Goal: Task Accomplishment & Management: Complete application form

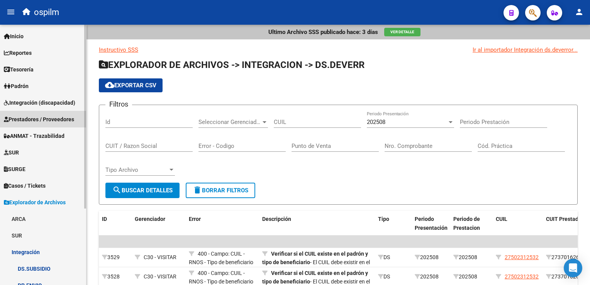
click at [26, 120] on span "Prestadores / Proveedores" at bounding box center [39, 119] width 70 height 9
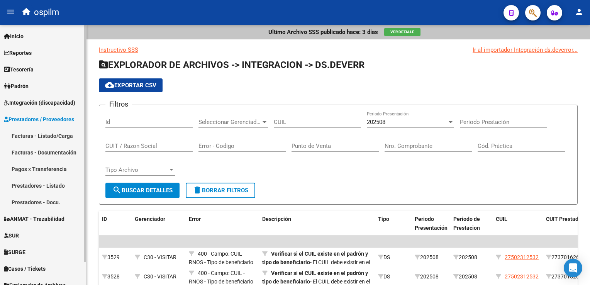
click at [26, 138] on link "Facturas - Listado/Carga" at bounding box center [43, 136] width 86 height 17
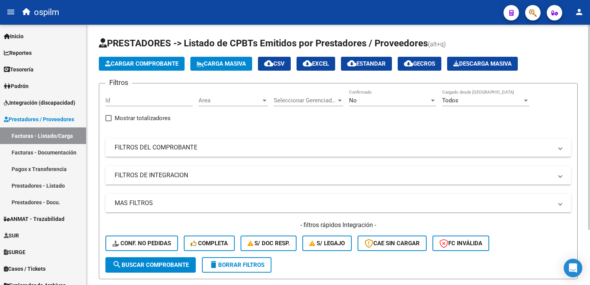
click at [179, 63] on span "Cargar Comprobante" at bounding box center [141, 63] width 73 height 7
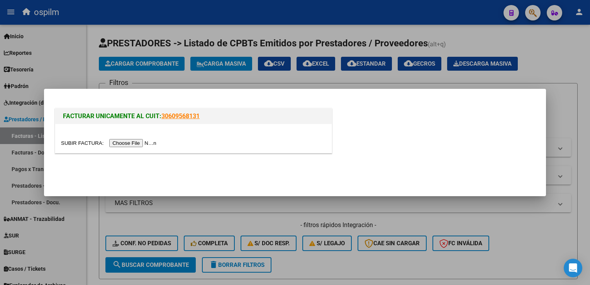
click at [129, 145] on input "file" at bounding box center [110, 143] width 98 height 8
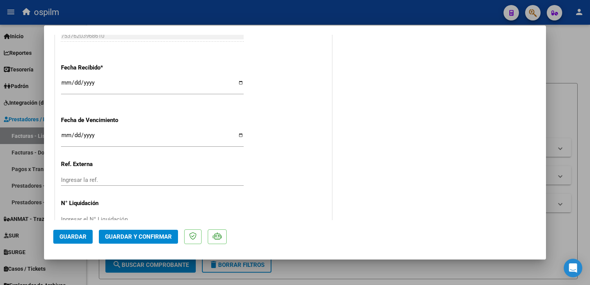
scroll to position [464, 0]
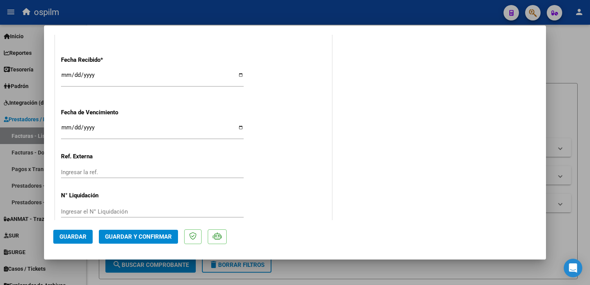
click at [73, 236] on span "Guardar" at bounding box center [73, 236] width 27 height 7
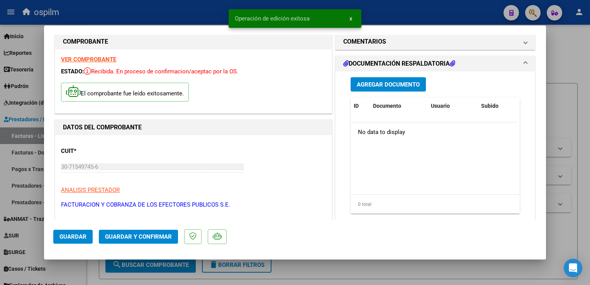
scroll to position [0, 0]
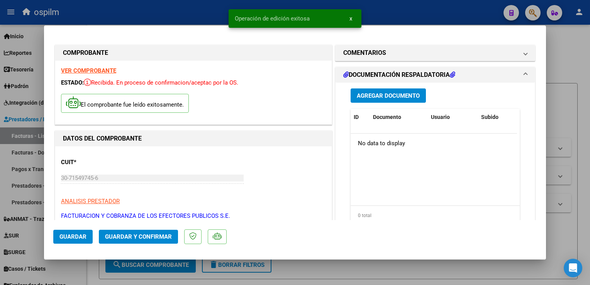
click at [418, 94] on button "Agregar Documento" at bounding box center [388, 95] width 75 height 14
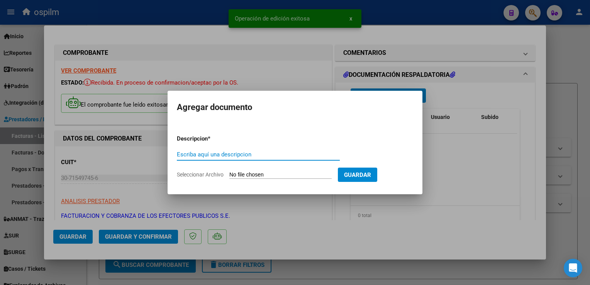
click at [241, 152] on input "Escriba aquí una descripcion" at bounding box center [258, 154] width 163 height 7
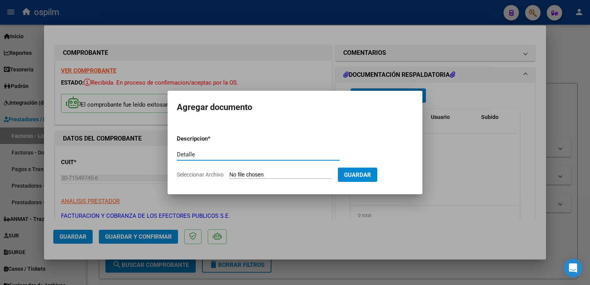
type input "Detalle"
click at [297, 171] on form "Descripcion * Detalle Escriba aquí una descripcion Seleccionar Archivo Guardar" at bounding box center [295, 157] width 236 height 56
click at [295, 176] on input "Seleccionar Archivo" at bounding box center [281, 175] width 102 height 7
type input "C:\fakepath\85782 Anexo.pdf"
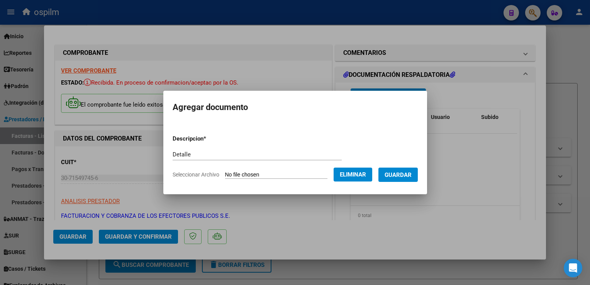
click at [399, 177] on span "Guardar" at bounding box center [398, 175] width 27 height 7
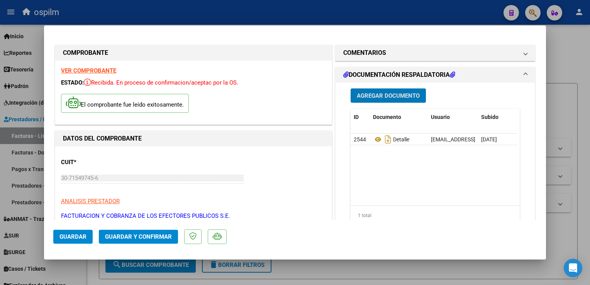
click at [121, 239] on span "Guardar y Confirmar" at bounding box center [138, 236] width 67 height 7
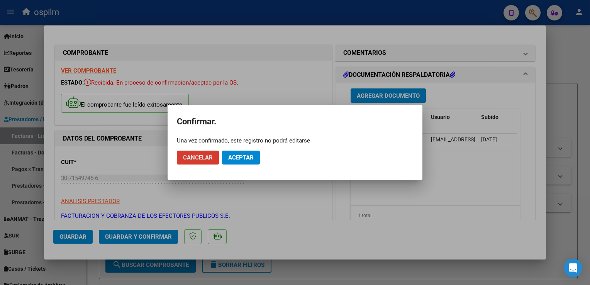
click at [250, 163] on button "Aceptar" at bounding box center [241, 158] width 38 height 14
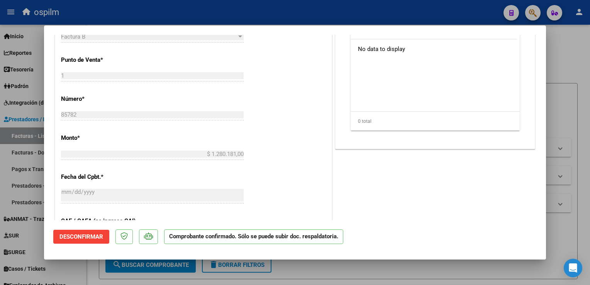
scroll to position [309, 0]
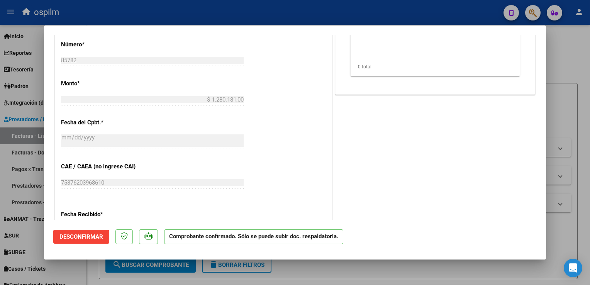
click at [576, 96] on div at bounding box center [295, 142] width 590 height 285
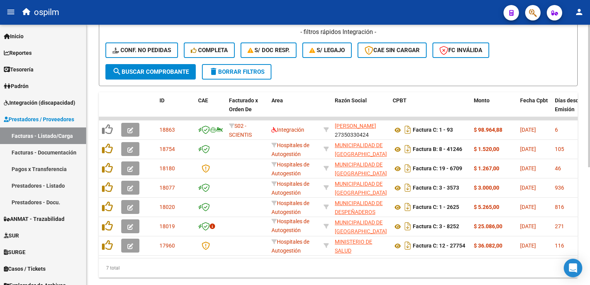
scroll to position [0, 0]
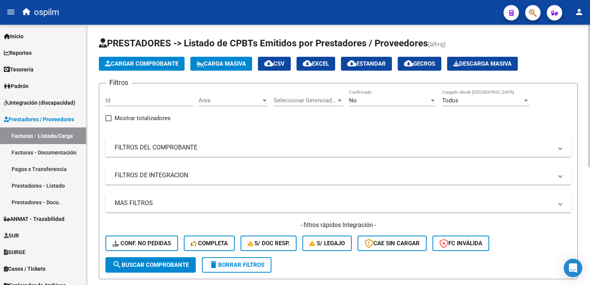
click at [385, 99] on div "No" at bounding box center [389, 100] width 80 height 7
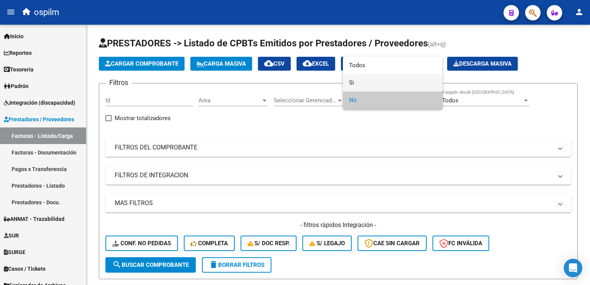
click at [368, 83] on span "Si" at bounding box center [392, 82] width 87 height 17
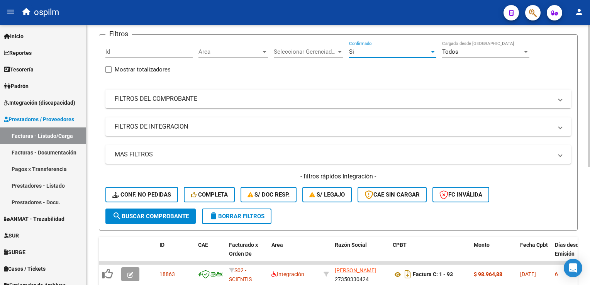
scroll to position [77, 0]
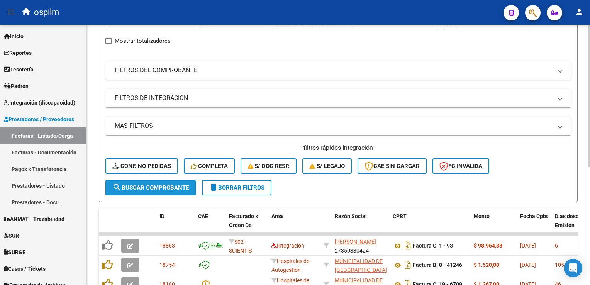
click at [109, 185] on button "search Buscar Comprobante" at bounding box center [150, 187] width 90 height 15
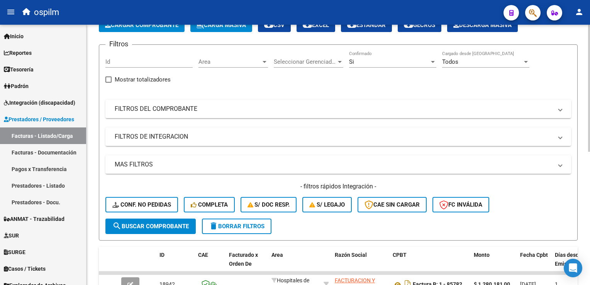
scroll to position [0, 0]
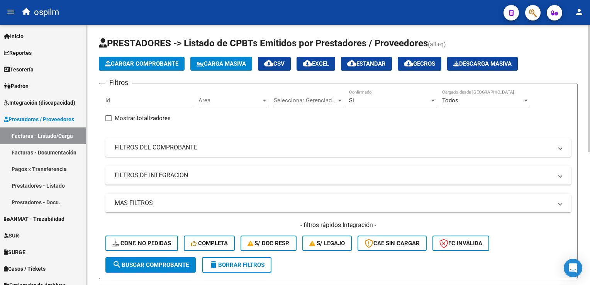
click at [407, 95] on div "Si Confirmado" at bounding box center [392, 98] width 87 height 17
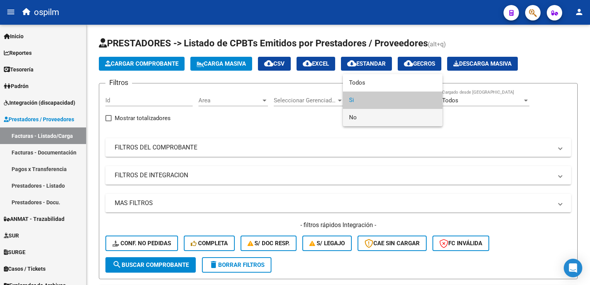
click at [394, 123] on span "No" at bounding box center [392, 117] width 87 height 17
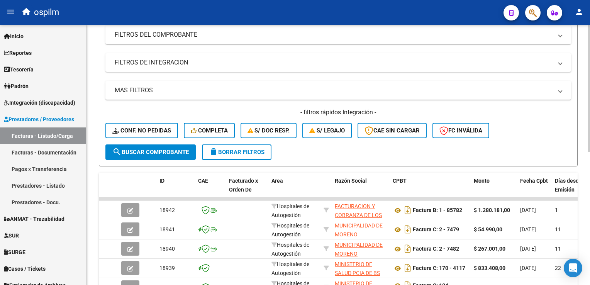
scroll to position [155, 0]
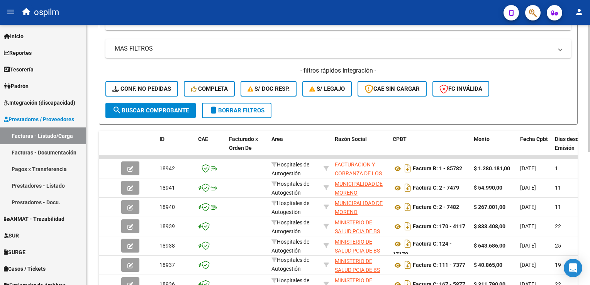
click at [138, 105] on button "search Buscar Comprobante" at bounding box center [150, 110] width 90 height 15
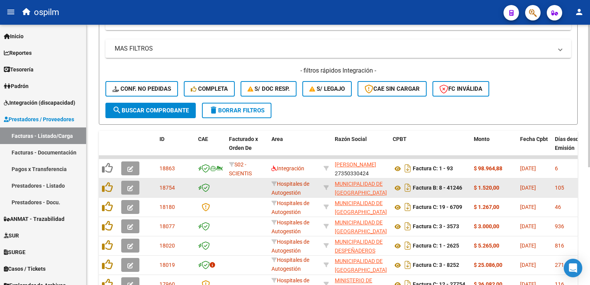
click at [281, 180] on div "Hospitales de Autogestión" at bounding box center [295, 188] width 46 height 16
click at [348, 187] on app-link-go-to "MUNICIPALIDAD DE [GEOGRAPHIC_DATA]" at bounding box center [361, 189] width 52 height 18
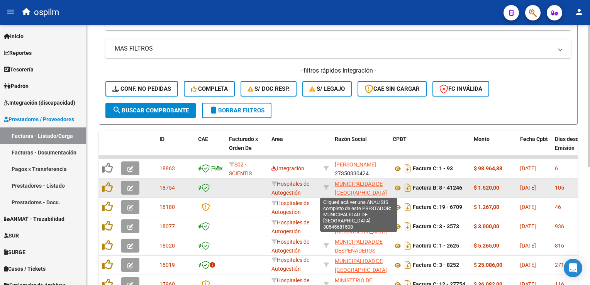
click at [347, 184] on span "MUNICIPALIDAD DE [GEOGRAPHIC_DATA]" at bounding box center [361, 188] width 52 height 15
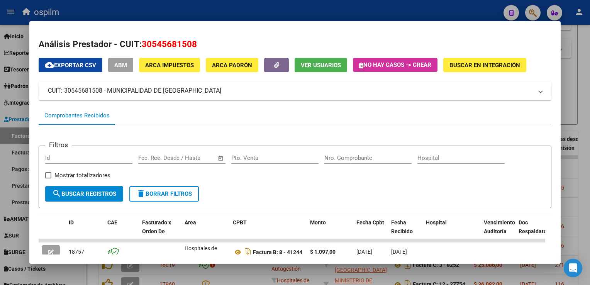
click at [581, 138] on div at bounding box center [295, 142] width 590 height 285
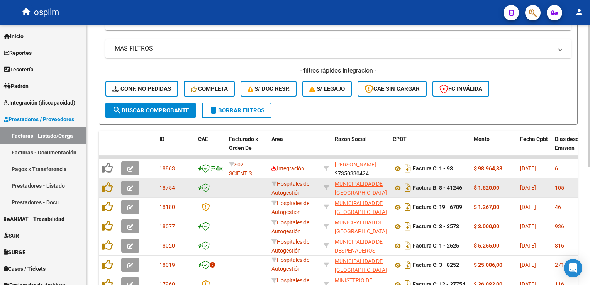
click at [134, 189] on button "button" at bounding box center [130, 188] width 18 height 14
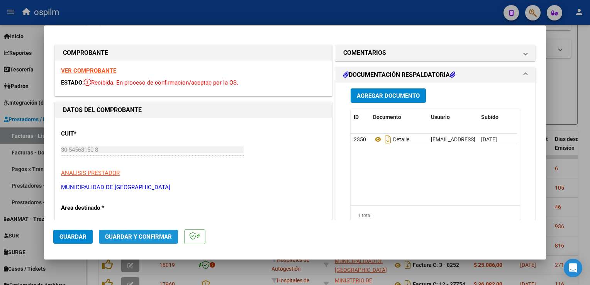
click at [120, 241] on button "Guardar y Confirmar" at bounding box center [138, 237] width 79 height 14
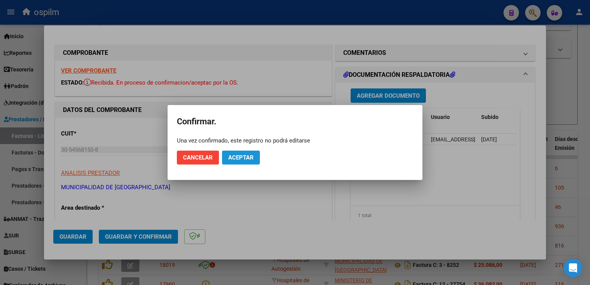
click at [243, 158] on span "Aceptar" at bounding box center [241, 157] width 26 height 7
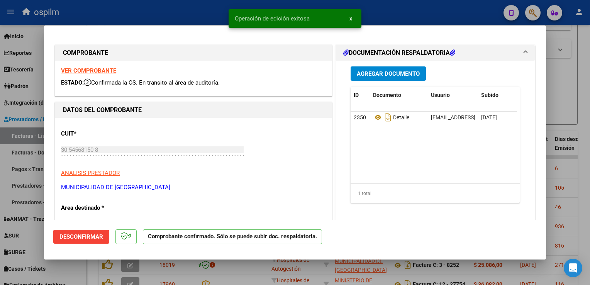
click at [578, 175] on div at bounding box center [295, 142] width 590 height 285
type input "$ 0,00"
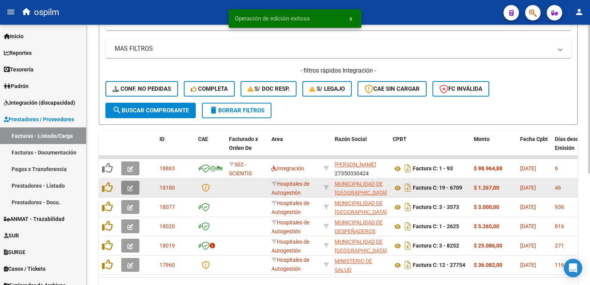
click at [133, 188] on button "button" at bounding box center [130, 188] width 18 height 14
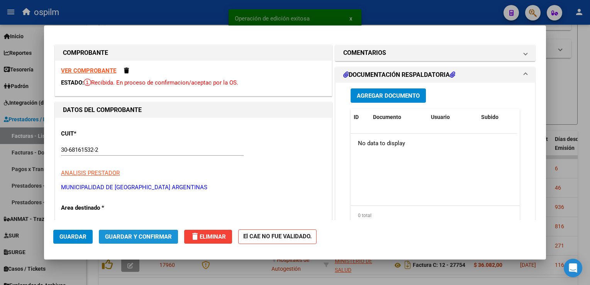
click at [147, 237] on span "Guardar y Confirmar" at bounding box center [138, 236] width 67 height 7
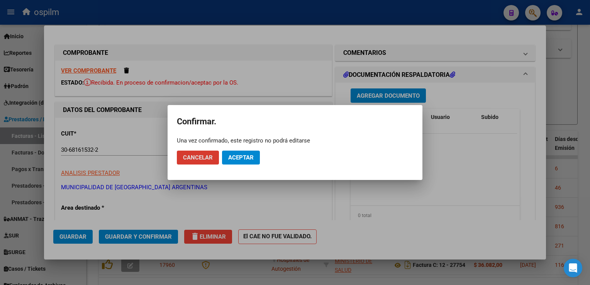
click at [233, 159] on span "Aceptar" at bounding box center [241, 157] width 26 height 7
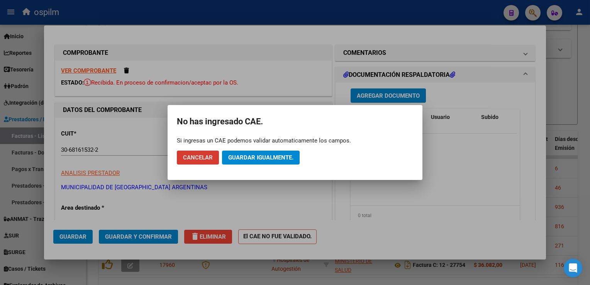
click at [239, 162] on button "Guardar igualmente." at bounding box center [261, 158] width 78 height 14
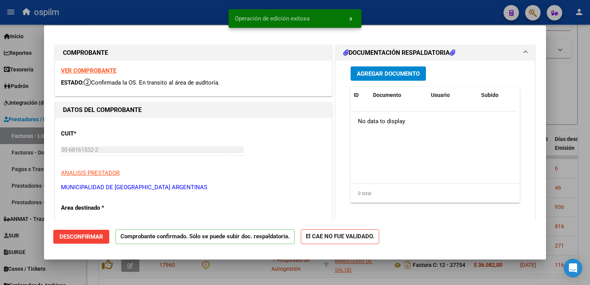
click at [590, 179] on div at bounding box center [295, 142] width 590 height 285
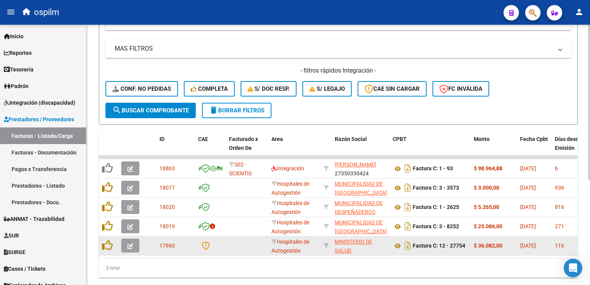
click at [131, 245] on icon "button" at bounding box center [131, 246] width 6 height 6
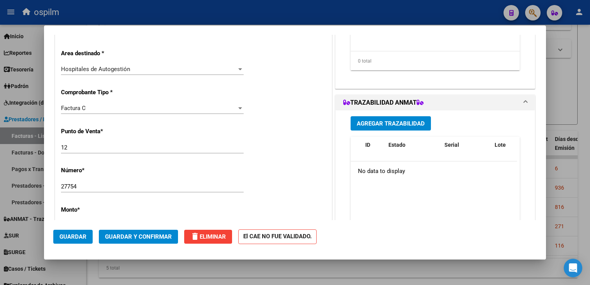
scroll to position [0, 0]
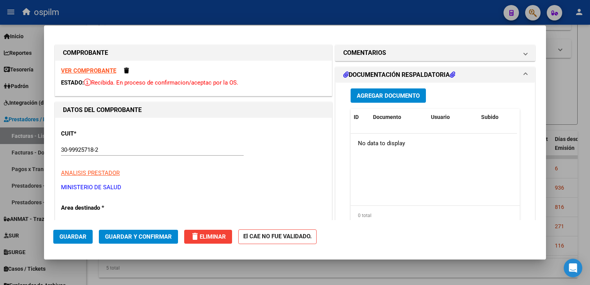
drag, startPoint x: 572, startPoint y: 113, endPoint x: 519, endPoint y: 141, distance: 59.3
click at [572, 113] on div at bounding box center [295, 142] width 590 height 285
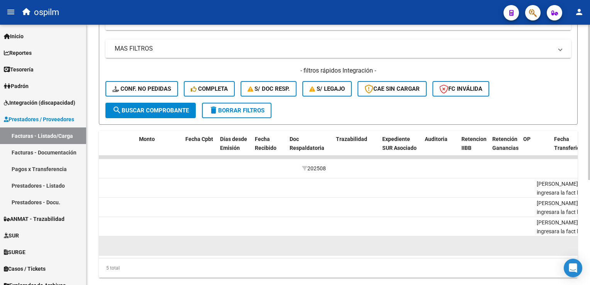
scroll to position [0, 49]
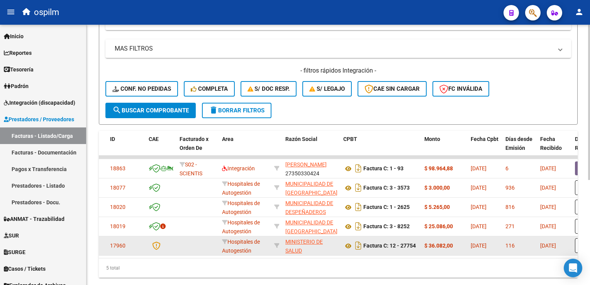
drag, startPoint x: 212, startPoint y: 262, endPoint x: 194, endPoint y: 239, distance: 29.7
click at [180, 242] on datatable-body "18863 S02 - SCIENTIS Integración [PERSON_NAME] 27350330424 Factura C: 1 - 93 $ …" at bounding box center [338, 207] width 479 height 102
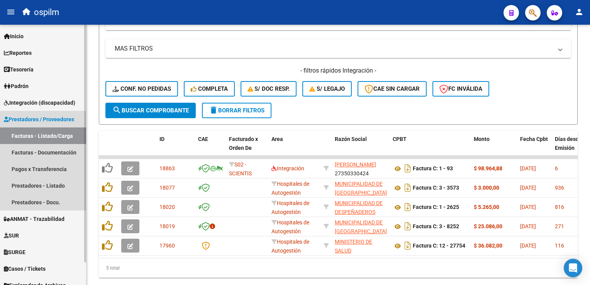
click at [49, 135] on link "Facturas - Listado/Carga" at bounding box center [43, 136] width 86 height 17
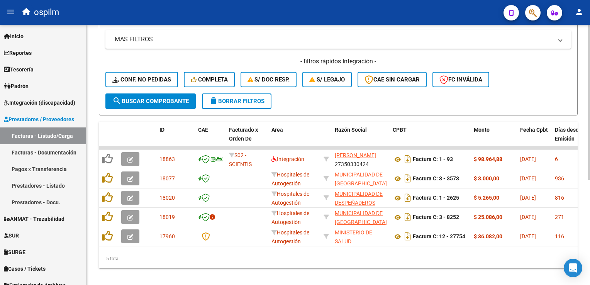
scroll to position [176, 0]
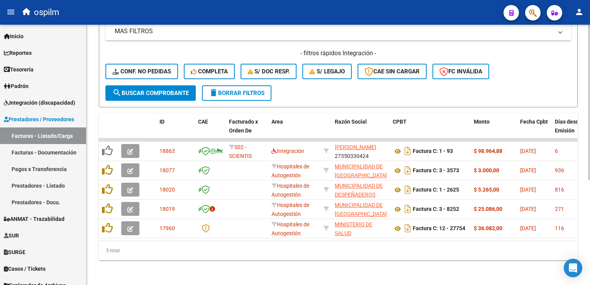
click at [303, 265] on div "Video tutorial PRESTADORES -> Listado de CPBTs Emitidos por Prestadores / Prove…" at bounding box center [339, 69] width 504 height 432
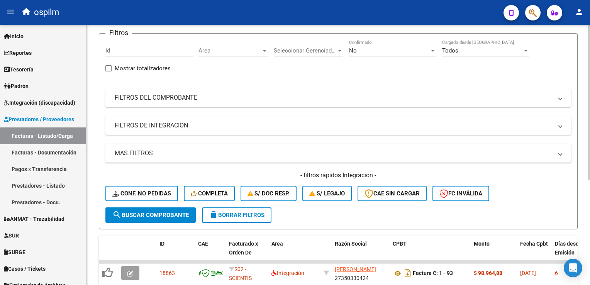
scroll to position [116, 0]
